Goal: Find specific page/section: Find specific page/section

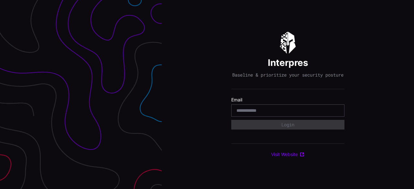
click at [270, 117] on div at bounding box center [287, 110] width 113 height 12
click at [270, 114] on input "email" at bounding box center [287, 111] width 103 height 6
type input "**********"
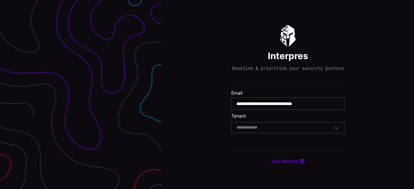
click at [291, 133] on div "Select Tenant" at bounding box center [287, 127] width 113 height 11
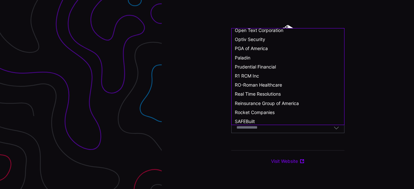
scroll to position [356, 0]
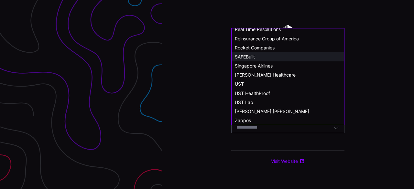
click at [258, 58] on div "SAFEBuilt" at bounding box center [288, 57] width 106 height 6
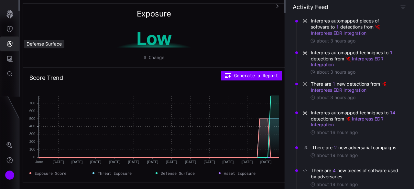
click at [11, 45] on icon "Defense Surface" at bounding box center [9, 44] width 6 height 6
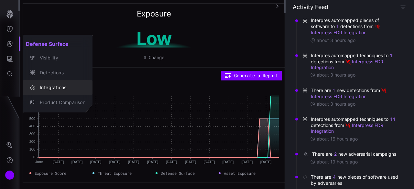
click at [47, 85] on div "Integrations" at bounding box center [61, 88] width 49 height 8
